Goal: Information Seeking & Learning: Learn about a topic

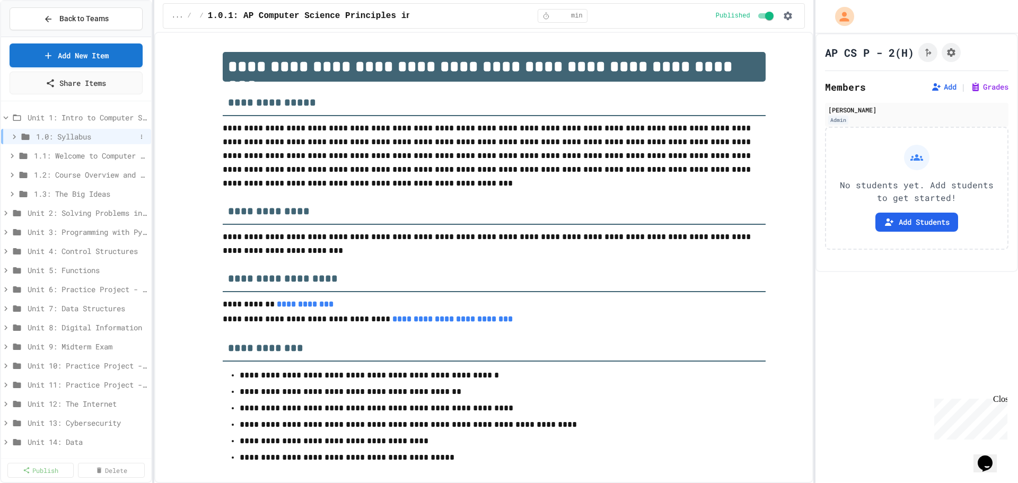
click at [13, 136] on icon at bounding box center [15, 137] width 10 height 10
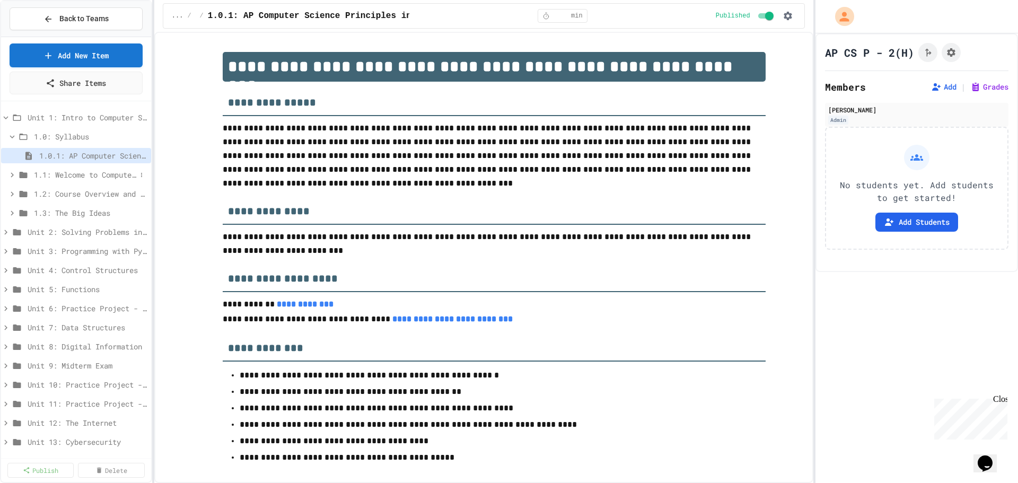
click at [12, 173] on icon at bounding box center [12, 175] width 10 height 10
click at [41, 191] on span "1.1.1: What is Computer Science?" at bounding box center [87, 193] width 97 height 11
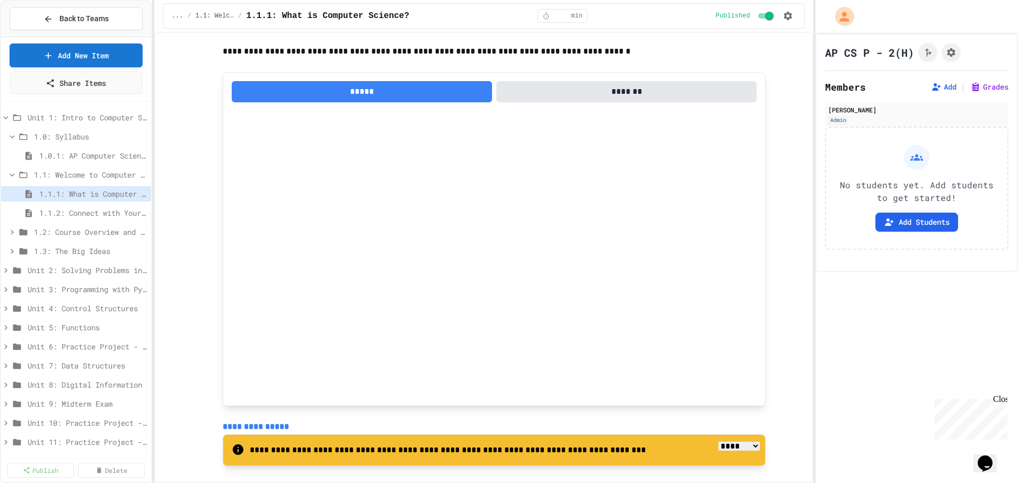
scroll to position [1363, 0]
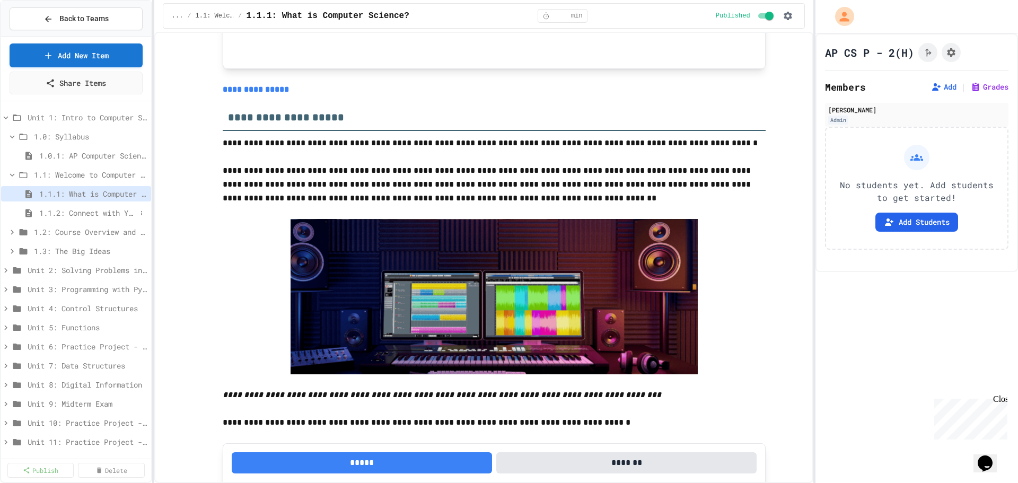
click at [34, 213] on icon at bounding box center [28, 213] width 13 height 10
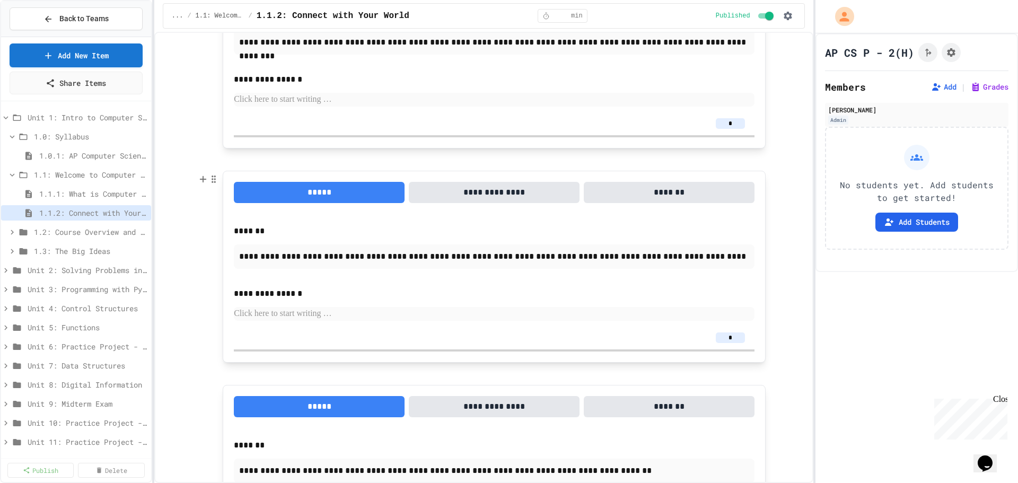
scroll to position [265, 0]
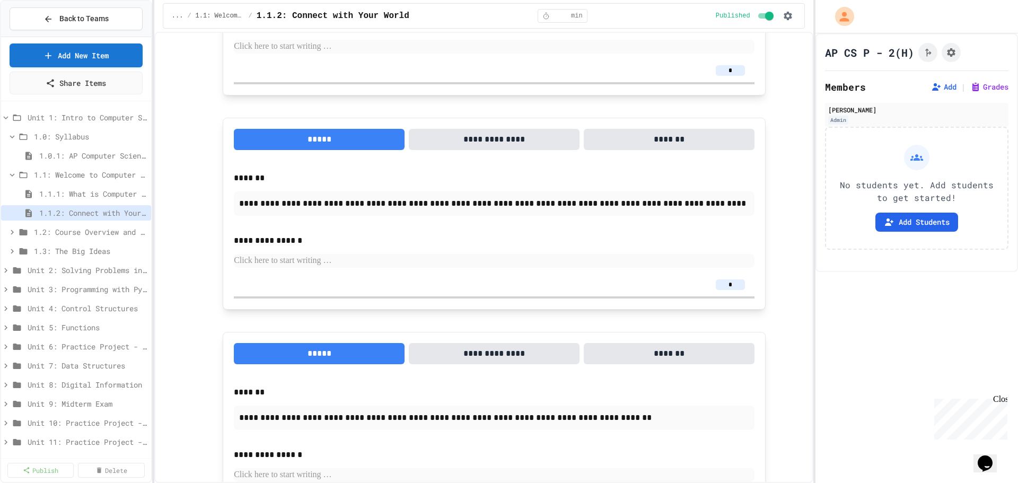
click at [667, 136] on button "*******" at bounding box center [668, 139] width 171 height 21
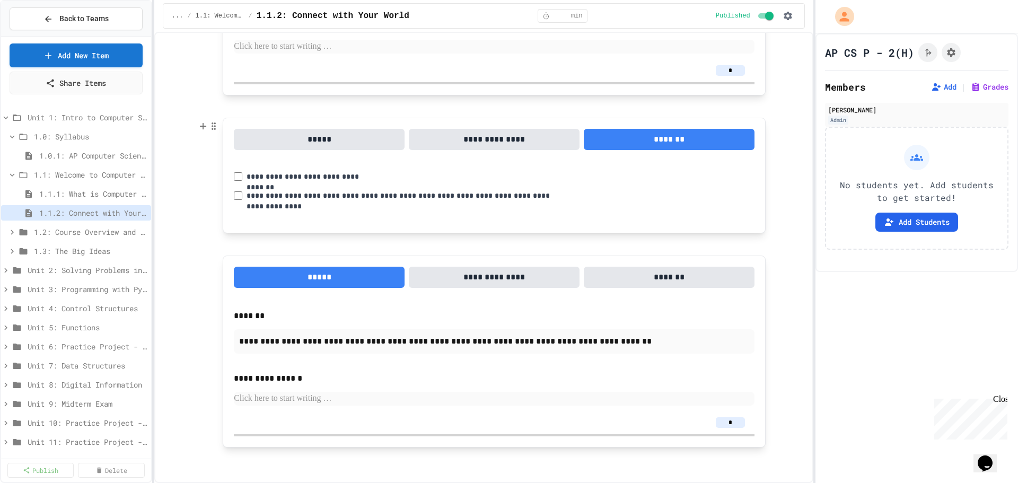
click at [503, 140] on button "**********" at bounding box center [494, 139] width 171 height 21
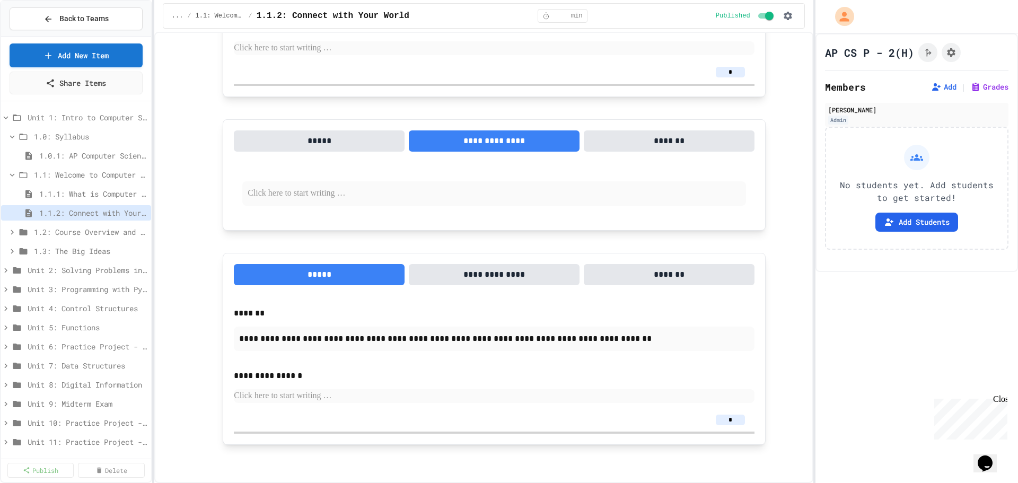
click at [652, 142] on button "*******" at bounding box center [668, 140] width 171 height 21
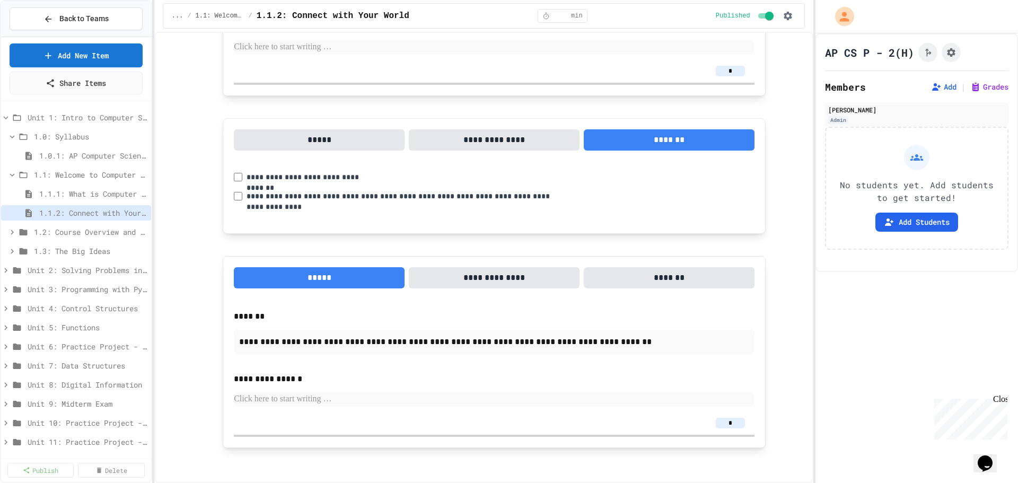
click at [329, 143] on button "*****" at bounding box center [319, 139] width 171 height 21
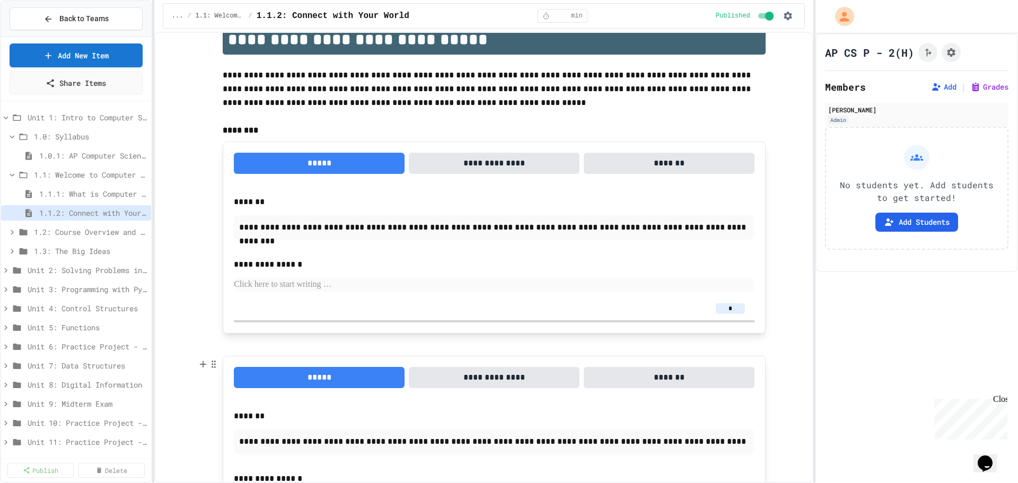
scroll to position [0, 0]
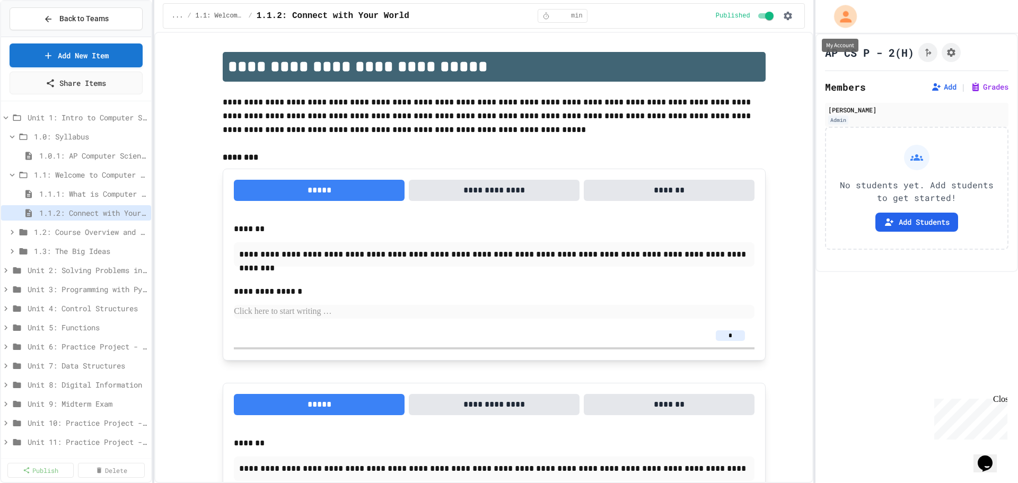
click at [842, 20] on icon "My Account" at bounding box center [845, 17] width 12 height 12
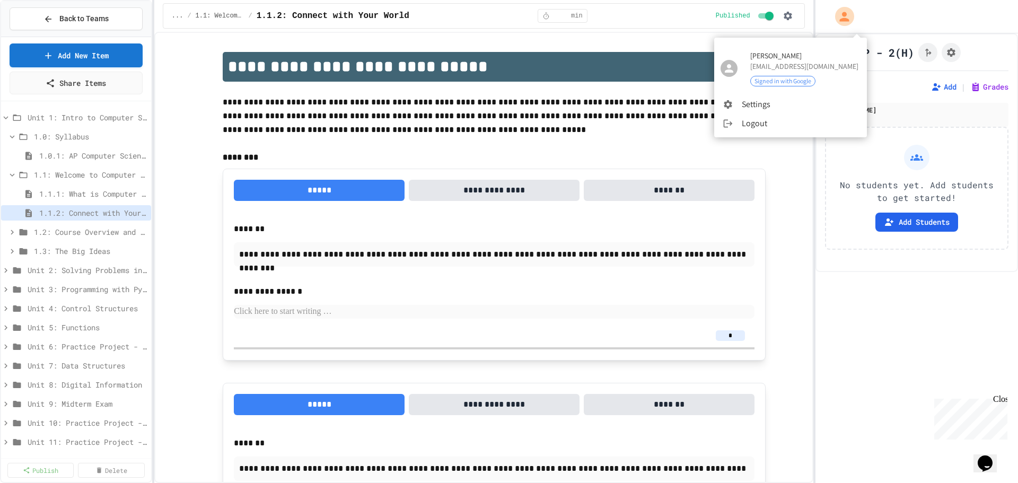
click at [427, 66] on div at bounding box center [509, 241] width 1018 height 483
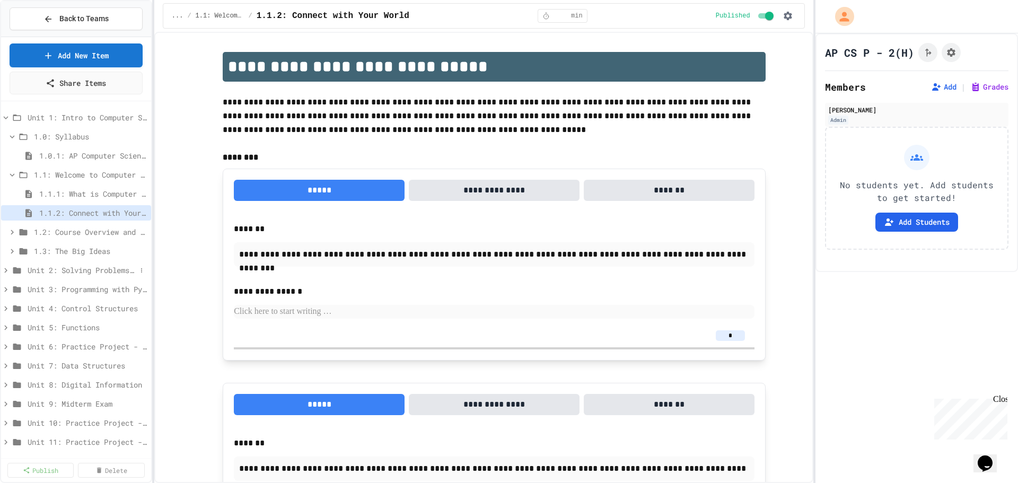
click at [6, 271] on icon at bounding box center [5, 270] width 3 height 5
click at [54, 269] on span "Unit 2: Solving Problems in Computer Science" at bounding box center [82, 269] width 109 height 11
click at [32, 270] on span "Unit 2: Solving Problems in Computer Science" at bounding box center [82, 269] width 109 height 11
click at [73, 286] on span "2.0: Unit Overview" at bounding box center [85, 289] width 102 height 11
click at [70, 308] on span "2.0.1: Unit Overview" at bounding box center [82, 308] width 87 height 11
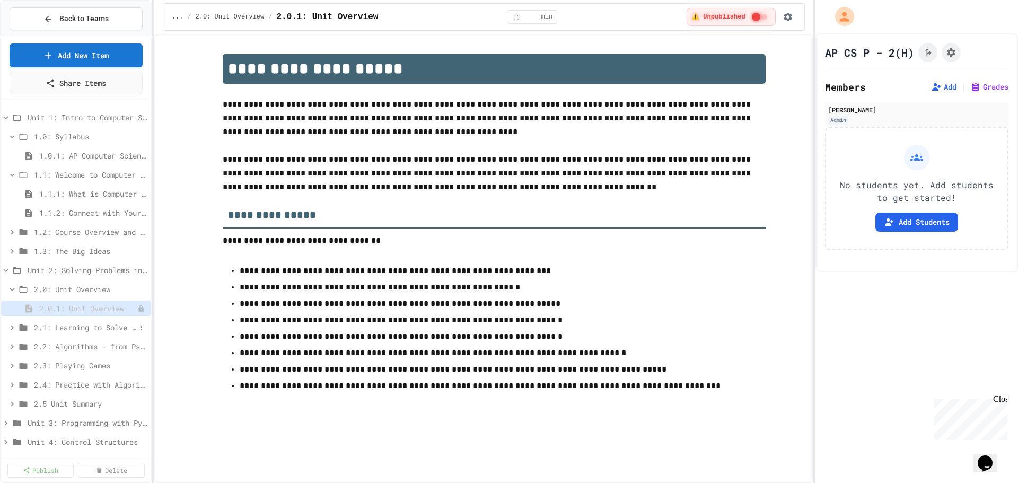
click at [12, 326] on icon at bounding box center [12, 328] width 10 height 10
click at [57, 328] on span "2.1: Learning to Solve Hard Problems" at bounding box center [85, 327] width 102 height 11
click at [43, 327] on span "2.1: Learning to Solve Hard Problems" at bounding box center [85, 327] width 102 height 11
click at [69, 403] on span "2.1.4: Problem Solving Practice" at bounding box center [82, 403] width 87 height 11
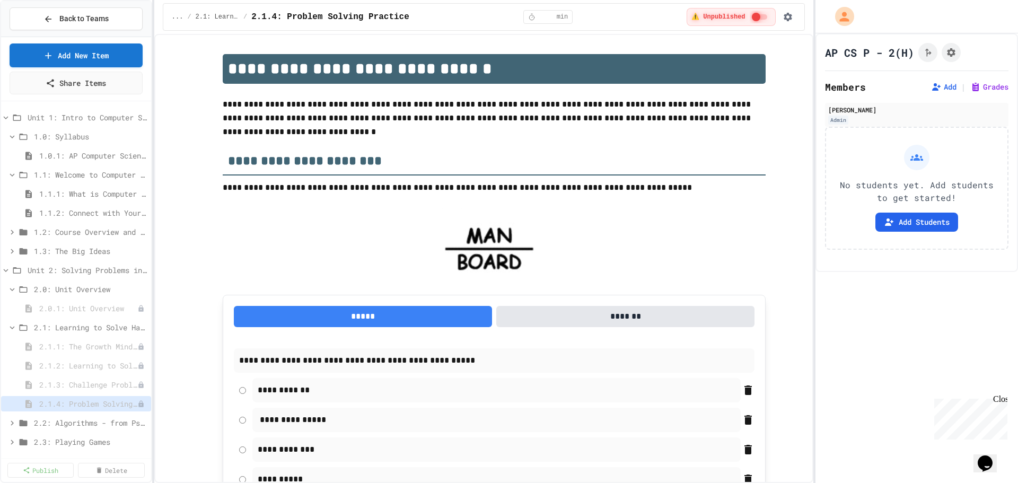
click at [74, 384] on span "2.1.3: Challenge Problem - The Bridge" at bounding box center [88, 384] width 98 height 11
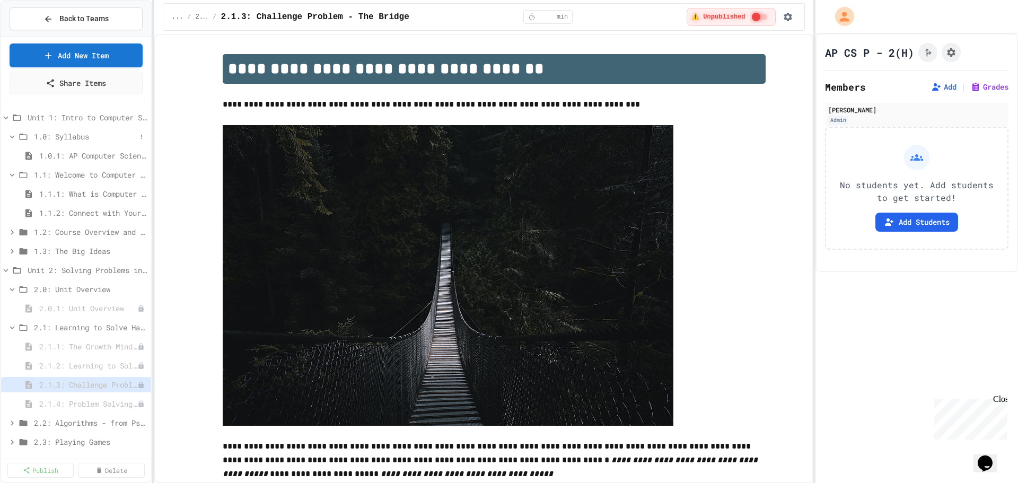
click at [65, 137] on span "1.0: Syllabus" at bounding box center [85, 136] width 102 height 11
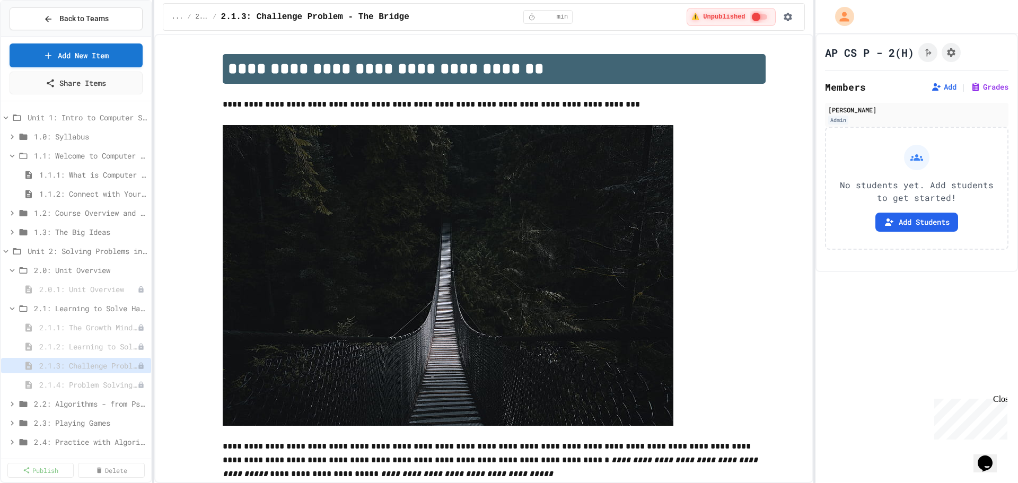
click at [65, 137] on span "1.0: Syllabus" at bounding box center [90, 136] width 113 height 11
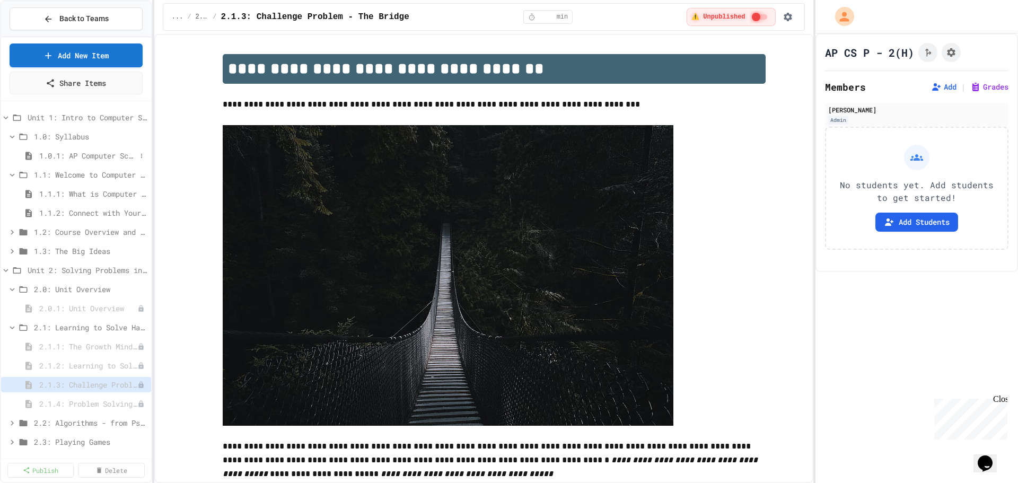
click at [65, 158] on span "1.0.1: AP Computer Science Principles in Python Course Syllabus" at bounding box center [87, 155] width 97 height 11
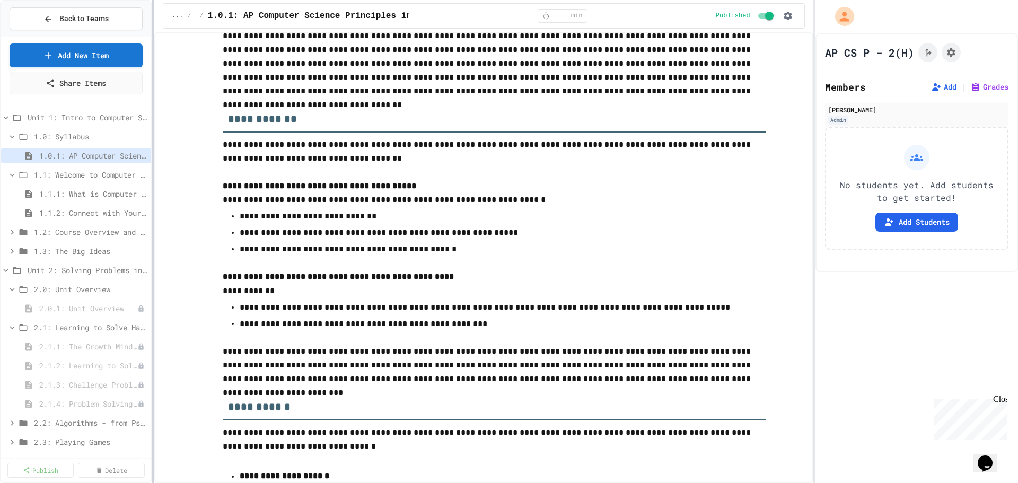
scroll to position [439, 0]
